Goal: Information Seeking & Learning: Find specific fact

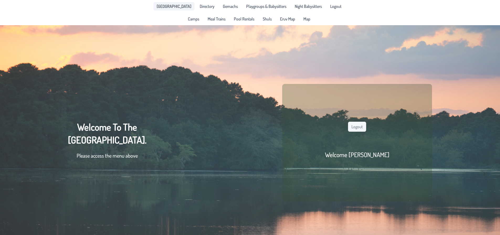
click at [179, 6] on span "[GEOGRAPHIC_DATA]" at bounding box center [174, 6] width 35 height 4
click at [200, 6] on span "Directory" at bounding box center [207, 6] width 15 height 4
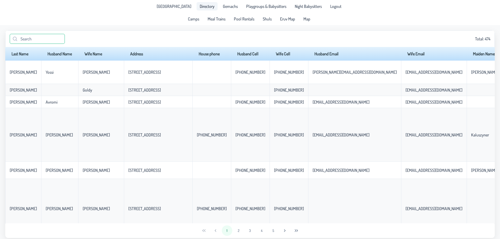
click at [32, 39] on input "text" at bounding box center [37, 39] width 55 height 10
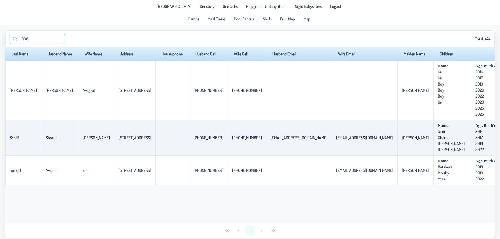
type input "1908"
drag, startPoint x: 89, startPoint y: 137, endPoint x: 77, endPoint y: 139, distance: 12.5
click at [83, 139] on p-celleditor "[PERSON_NAME]" at bounding box center [96, 137] width 27 height 5
drag, startPoint x: 20, startPoint y: 137, endPoint x: 6, endPoint y: 138, distance: 13.7
click at [6, 138] on td "Schiff" at bounding box center [23, 137] width 36 height 35
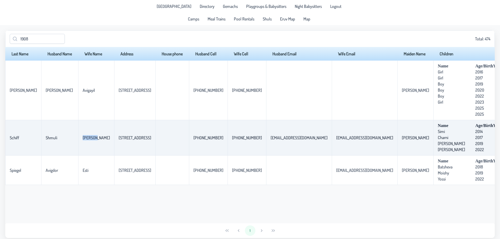
click at [11, 137] on p-celleditor "Schiff" at bounding box center [14, 137] width 9 height 5
drag, startPoint x: 11, startPoint y: 137, endPoint x: 20, endPoint y: 136, distance: 8.5
click at [19, 136] on p-celleditor "Schiff" at bounding box center [14, 137] width 9 height 5
drag, startPoint x: 349, startPoint y: 136, endPoint x: 304, endPoint y: 141, distance: 45.4
click at [332, 141] on td "[EMAIL_ADDRESS][DOMAIN_NAME]" at bounding box center [365, 137] width 66 height 35
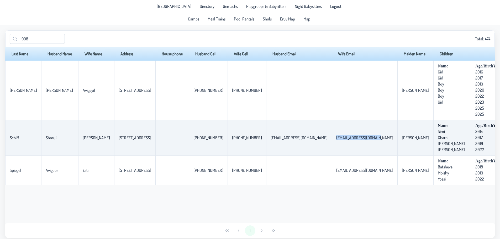
click at [332, 142] on td "[EMAIL_ADDRESS][DOMAIN_NAME]" at bounding box center [365, 137] width 66 height 35
drag, startPoint x: 307, startPoint y: 138, endPoint x: 347, endPoint y: 136, distance: 39.9
click at [347, 136] on p-celleditor "[EMAIL_ADDRESS][DOMAIN_NAME]" at bounding box center [364, 137] width 57 height 5
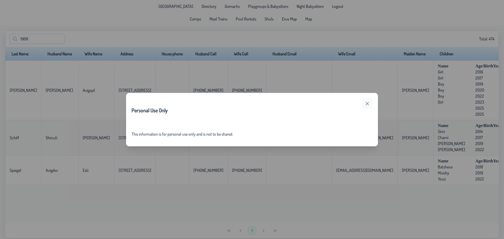
click at [369, 104] on icon "button" at bounding box center [367, 104] width 4 height 4
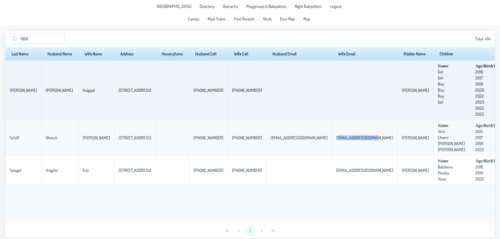
copy p-celleditor "[EMAIL_ADDRESS][DOMAIN_NAME]"
